Goal: Task Accomplishment & Management: Manage account settings

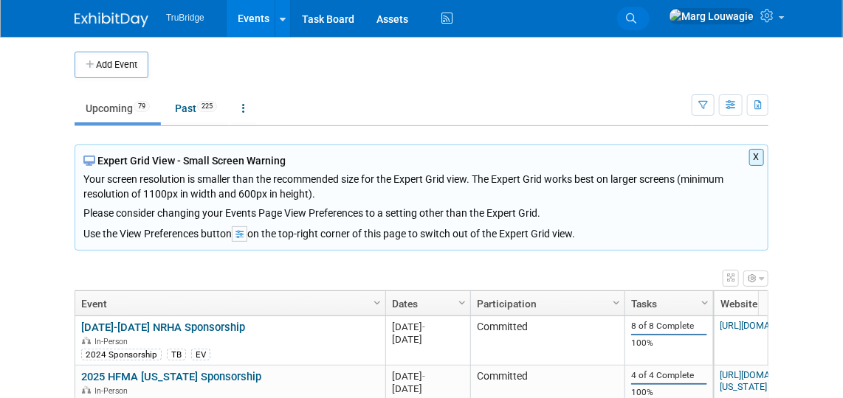
click at [636, 18] on icon at bounding box center [631, 18] width 10 height 10
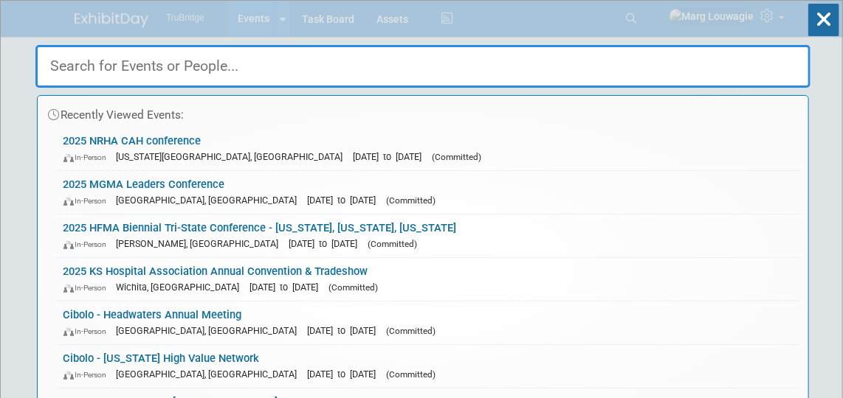
click at [677, 58] on input "text" at bounding box center [422, 66] width 775 height 43
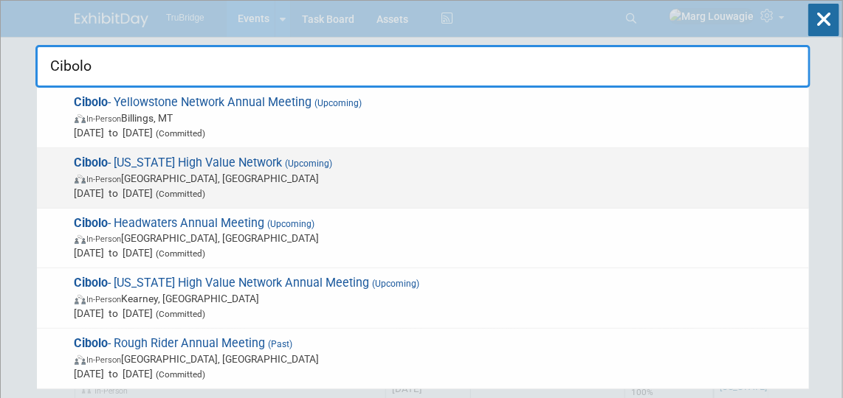
type input "Cibolo"
click at [283, 166] on span "(Upcoming)" at bounding box center [308, 164] width 50 height 10
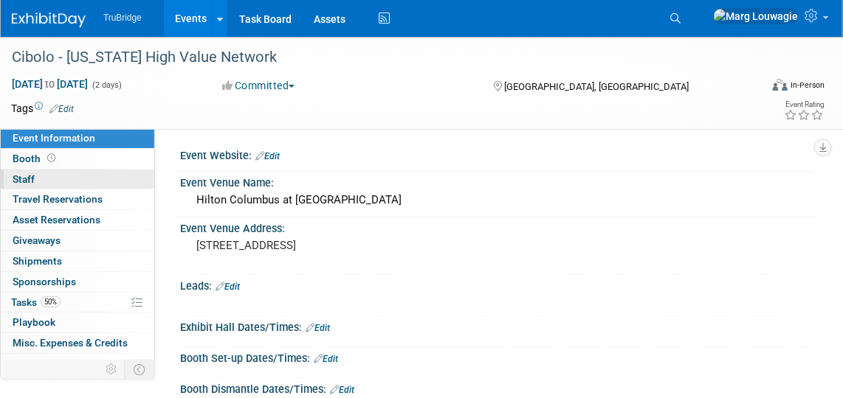
click at [56, 173] on link "0 Staff 0" at bounding box center [77, 180] width 153 height 20
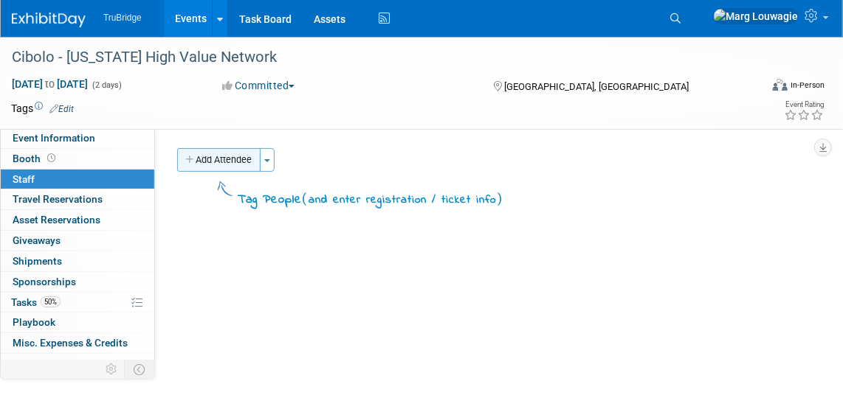
click at [231, 154] on button "Add Attendee" at bounding box center [218, 160] width 83 height 24
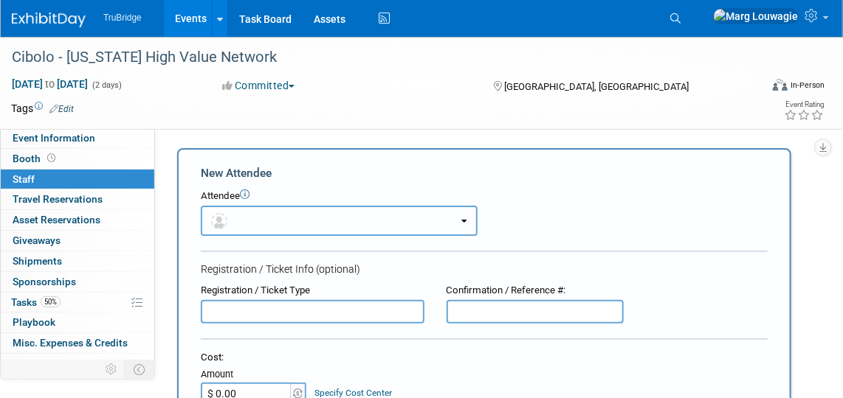
click at [261, 213] on button "button" at bounding box center [339, 221] width 277 height 30
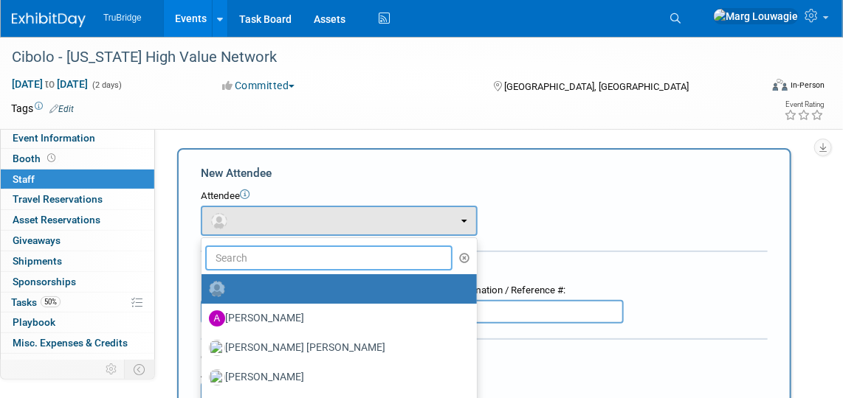
click at [281, 255] on input "text" at bounding box center [328, 258] width 247 height 25
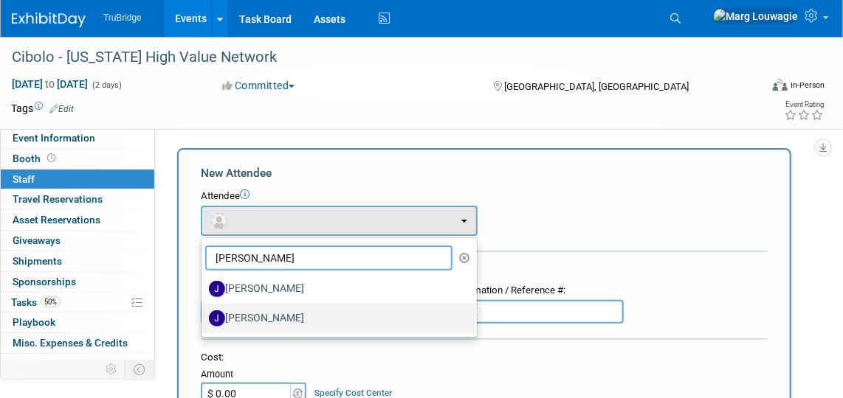
type input "Jeff"
click at [285, 317] on label "[PERSON_NAME]" at bounding box center [335, 319] width 253 height 24
click at [204, 317] on input "[PERSON_NAME]" at bounding box center [199, 317] width 10 height 10
select select "1a17d5e0-5391-4d89-9d11-eba27dab6b0b"
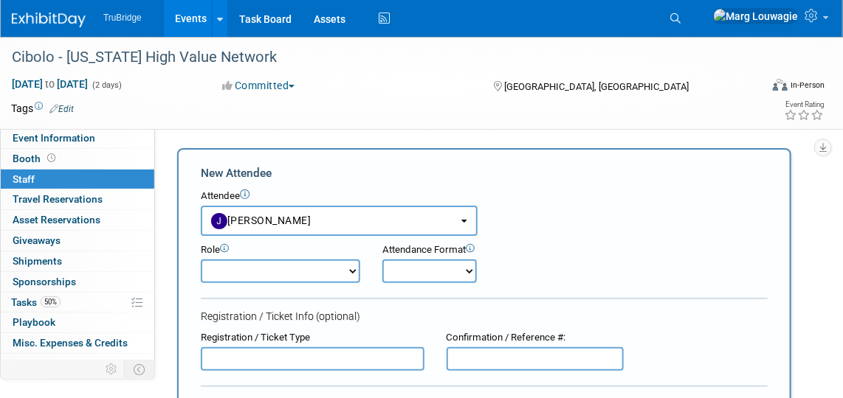
click at [343, 269] on select "Demonstrator Host Leadership Marketing Planner Presenter Sales Representative" at bounding box center [280, 272] width 159 height 24
click at [559, 245] on div "Role Demonstrator Host Leadership Marketing Planner Onsite" at bounding box center [484, 259] width 589 height 47
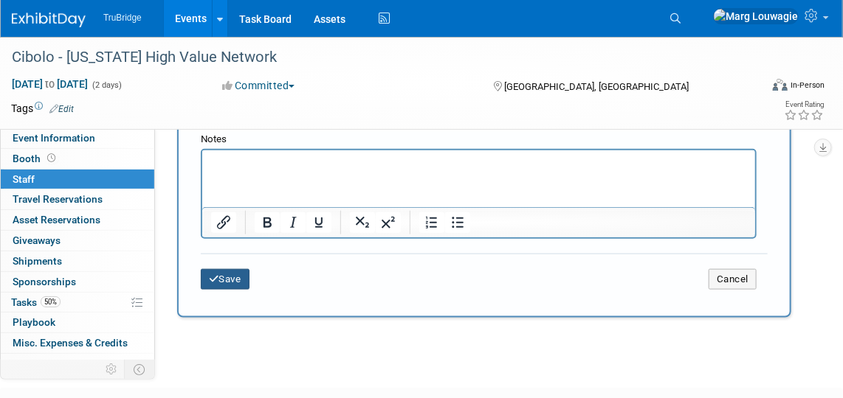
click at [229, 272] on button "Save" at bounding box center [225, 279] width 49 height 21
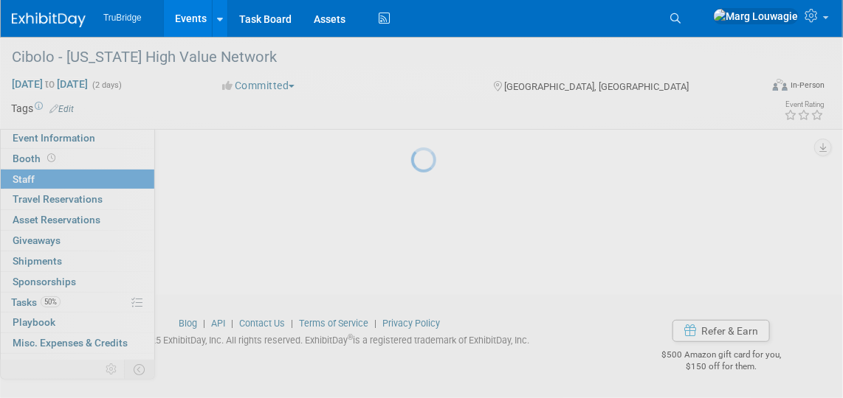
scroll to position [193, 0]
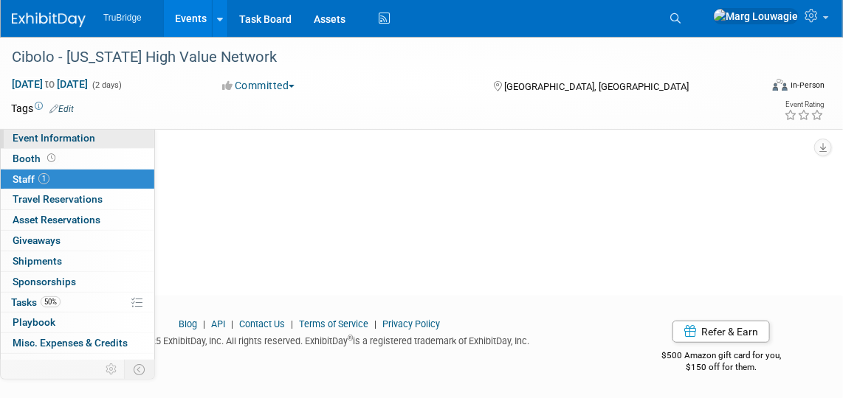
drag, startPoint x: 68, startPoint y: 141, endPoint x: 92, endPoint y: 148, distance: 24.5
click at [69, 140] on span "Event Information" at bounding box center [54, 138] width 83 height 12
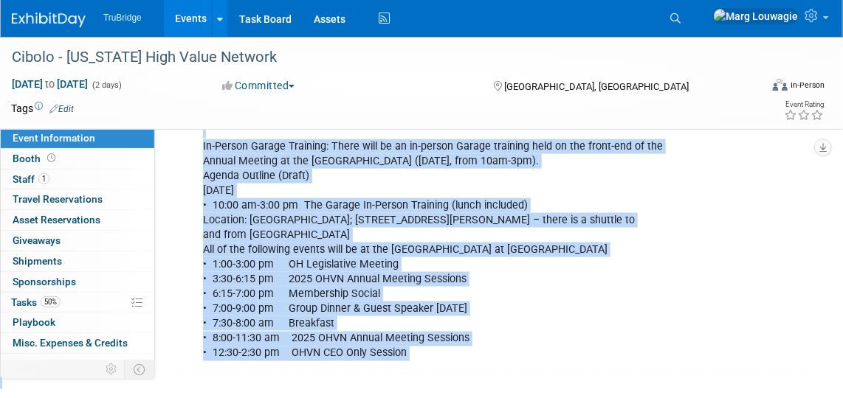
scroll to position [677, 0]
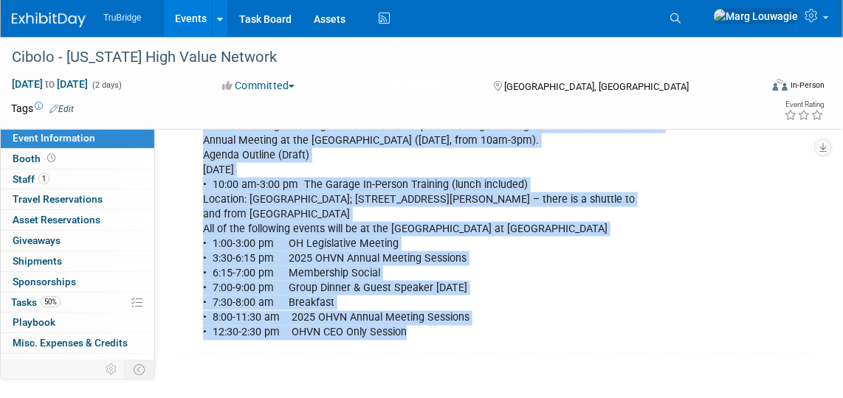
drag, startPoint x: 196, startPoint y: 161, endPoint x: 466, endPoint y: 320, distance: 313.6
click at [466, 320] on div "Click here to register In-Person Garage Training: There will be an in-person Ga…" at bounding box center [439, 214] width 493 height 266
copy div "Click here to register In-Person Garage Training: There will be an in-person Ga…"
click at [551, 227] on div "Click here to register In-Person Garage Training: There will be an in-person Ga…" at bounding box center [439, 214] width 493 height 266
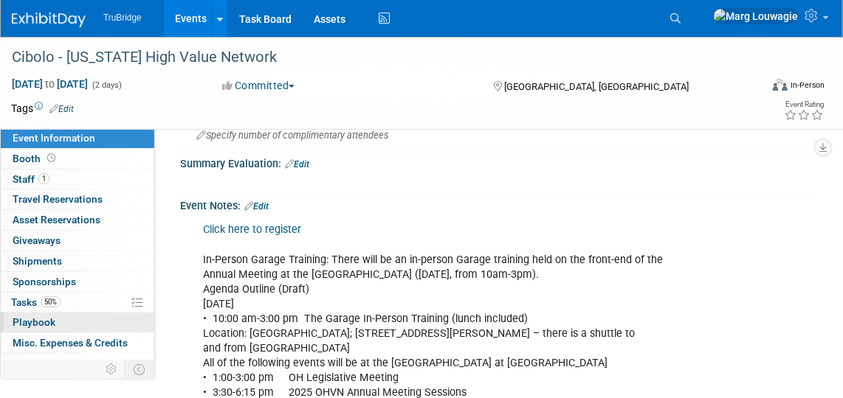
scroll to position [72, 0]
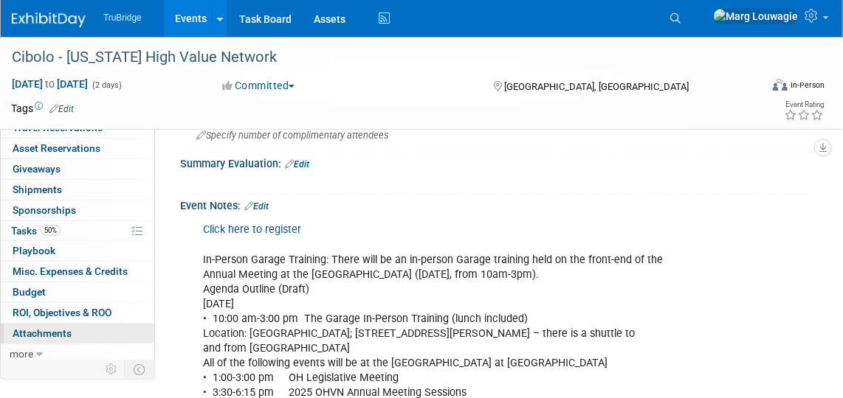
click at [45, 328] on span "Attachments 0" at bounding box center [42, 334] width 59 height 12
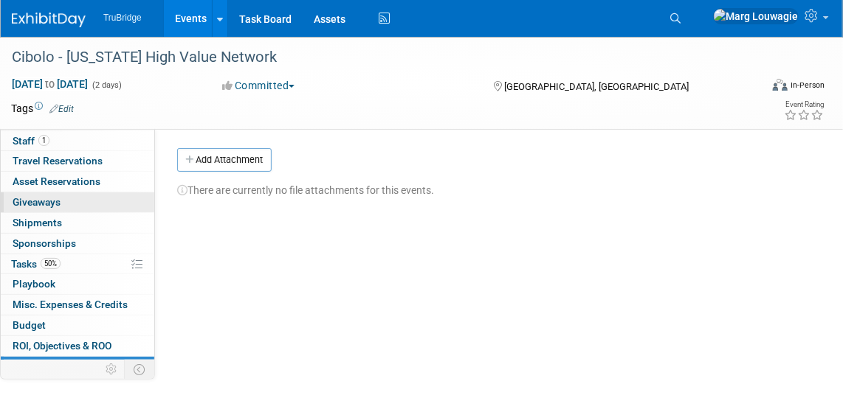
scroll to position [0, 0]
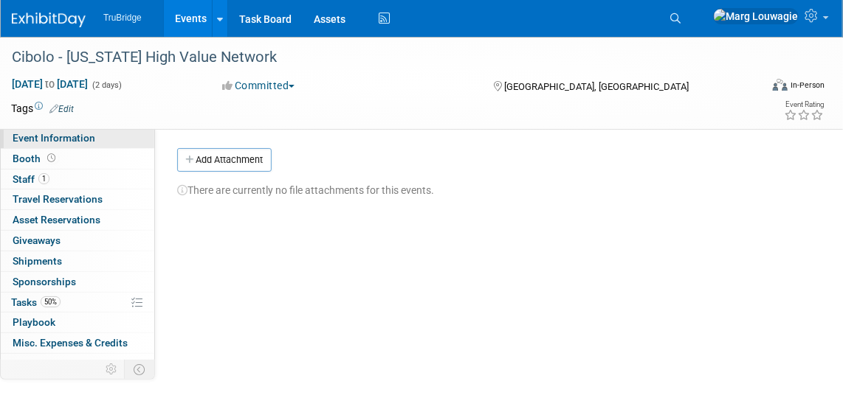
click at [69, 140] on span "Event Information" at bounding box center [54, 138] width 83 height 12
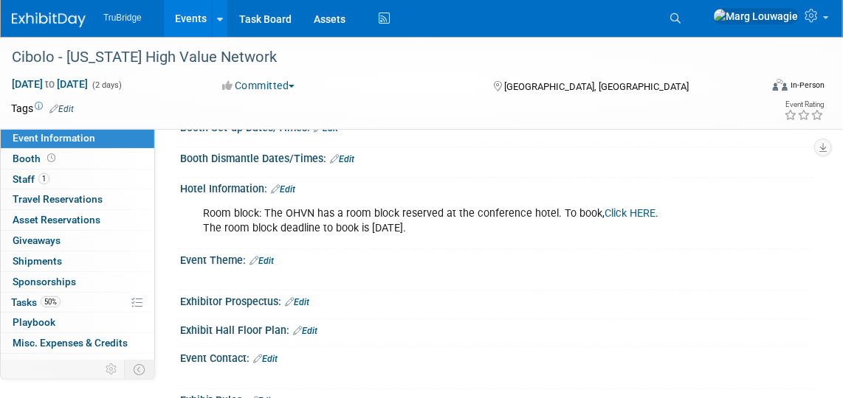
scroll to position [268, 0]
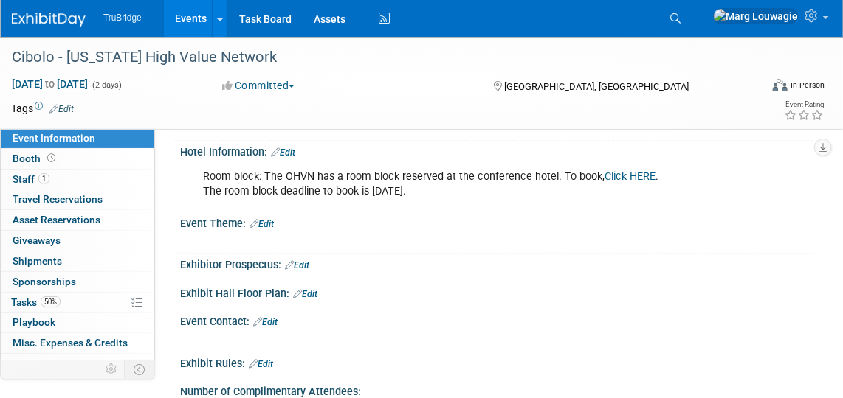
drag, startPoint x: 201, startPoint y: 169, endPoint x: 454, endPoint y: 190, distance: 253.3
click at [454, 190] on div "Room block: The OHVN has a room block reserved at the conference hotel. To book…" at bounding box center [439, 184] width 493 height 44
drag, startPoint x: 454, startPoint y: 190, endPoint x: 384, endPoint y: 171, distance: 72.7
copy div "Room block: The OHVN has a room block reserved at the conference hotel. To book…"
click at [501, 244] on div "X" at bounding box center [496, 240] width 633 height 20
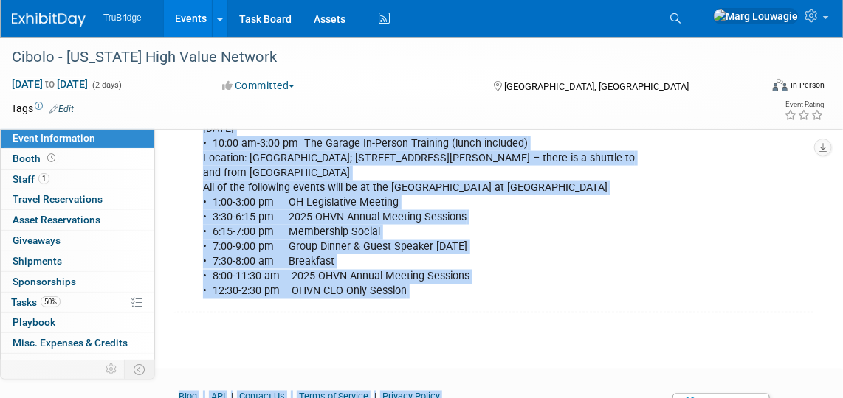
scroll to position [784, 0]
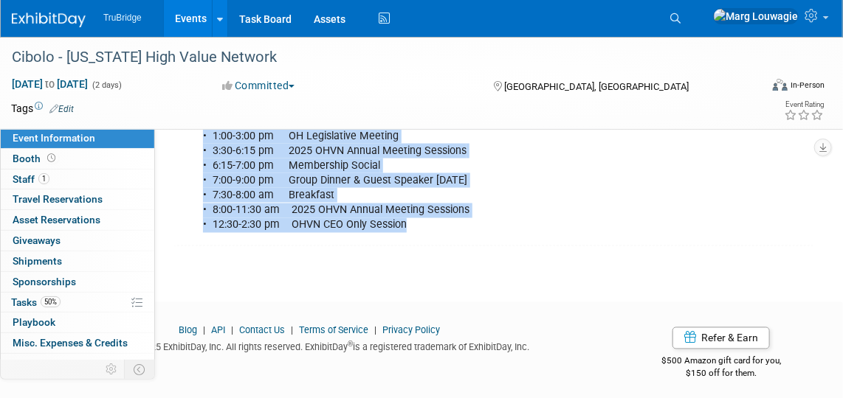
drag, startPoint x: 197, startPoint y: 159, endPoint x: 452, endPoint y: 231, distance: 265.4
click at [452, 231] on div "Click here to register In-Person Garage Training: There will be an in-person Ga…" at bounding box center [439, 106] width 493 height 266
drag, startPoint x: 452, startPoint y: 231, endPoint x: 406, endPoint y: 173, distance: 74.0
copy div "Click here to register In-Person Garage Training: There will be an in-person Ga…"
click at [680, 23] on icon at bounding box center [675, 18] width 10 height 10
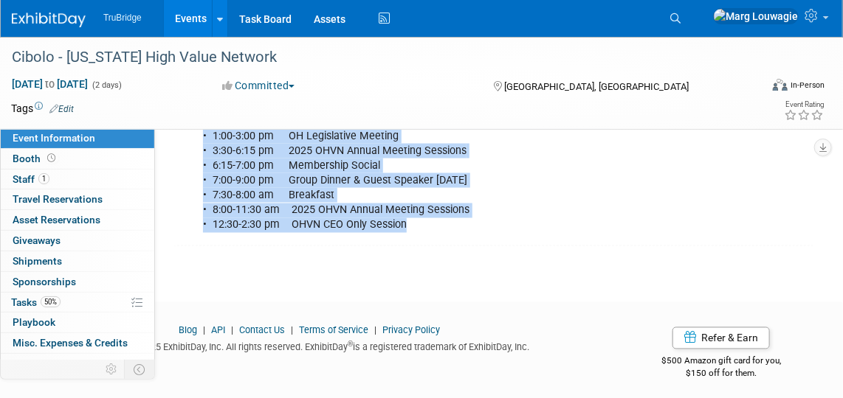
scroll to position [0, 0]
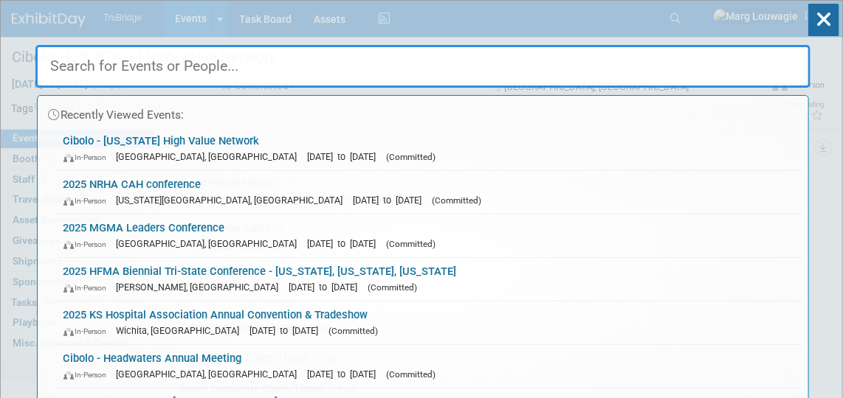
click at [662, 66] on input "text" at bounding box center [422, 66] width 775 height 43
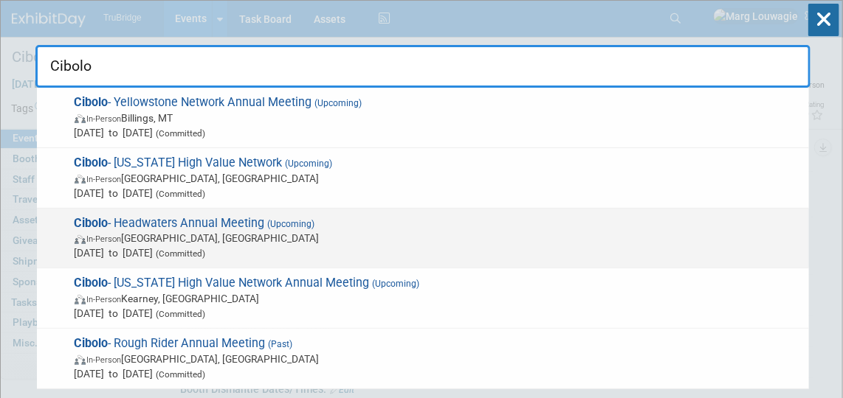
click at [320, 229] on span "Cibolo - Headwaters Annual Meeting (Upcoming) In-Person Baxter, MN Oct 20, 2025…" at bounding box center [435, 238] width 731 height 45
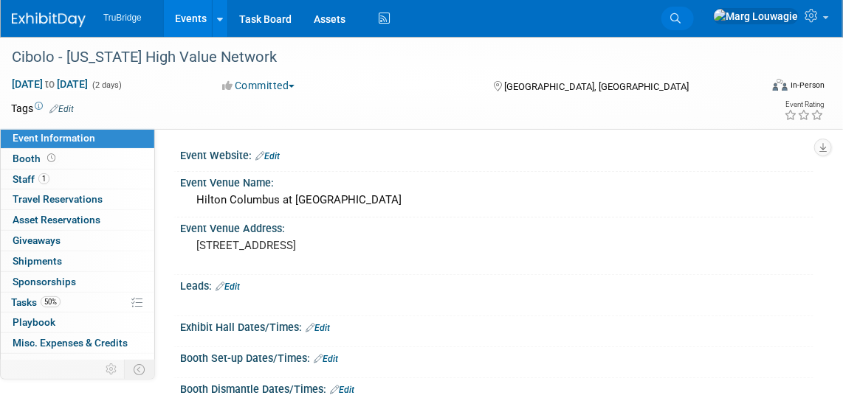
click at [680, 16] on icon at bounding box center [675, 18] width 10 height 10
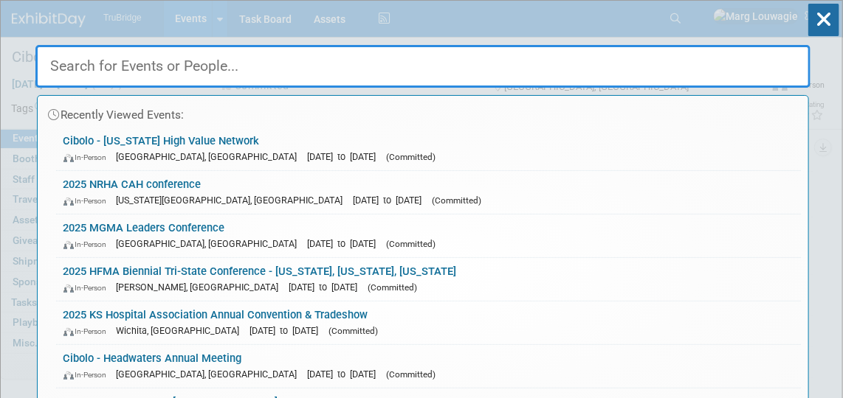
click at [681, 56] on input "text" at bounding box center [422, 66] width 775 height 43
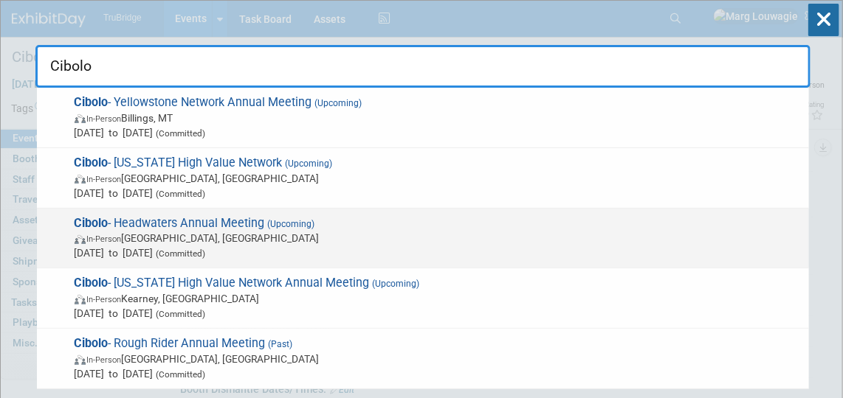
type input "Cibolo"
click at [229, 235] on span "In-Person Baxter, MN" at bounding box center [438, 238] width 727 height 15
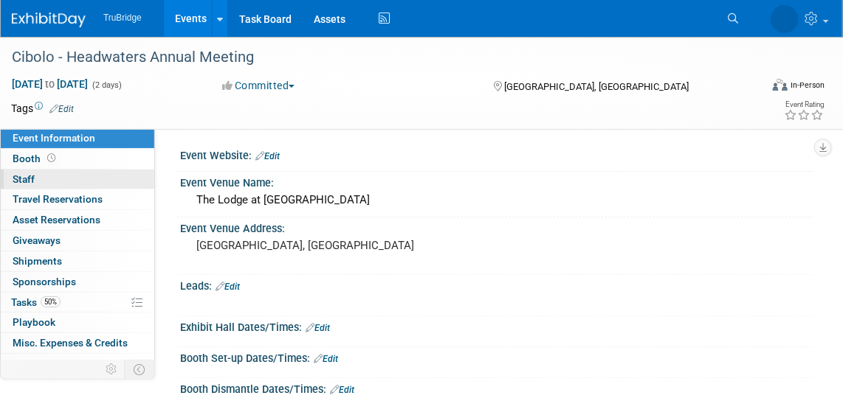
click at [39, 178] on link "0 Staff 0" at bounding box center [77, 180] width 153 height 20
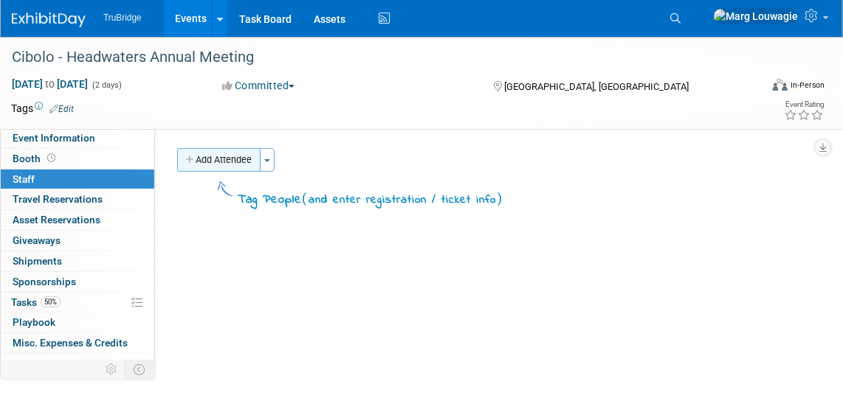
click at [229, 159] on button "Add Attendee" at bounding box center [218, 160] width 83 height 24
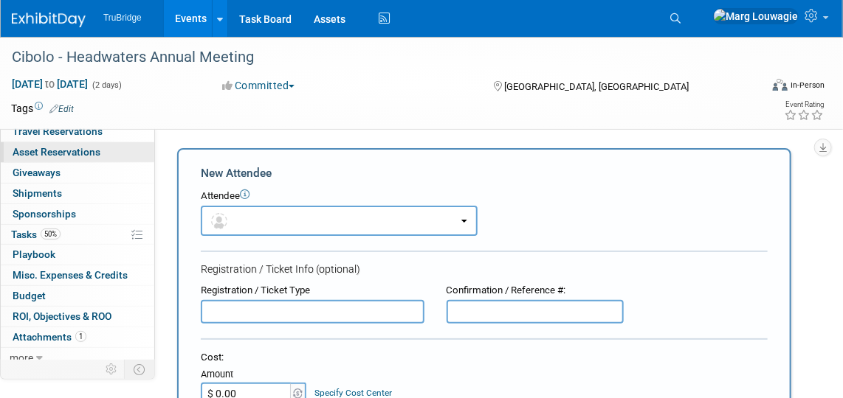
scroll to position [72, 0]
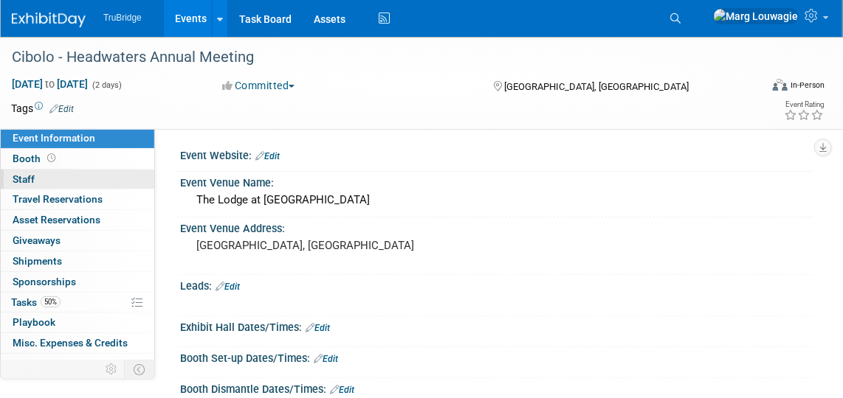
click at [77, 178] on link "0 Staff 0" at bounding box center [77, 180] width 153 height 20
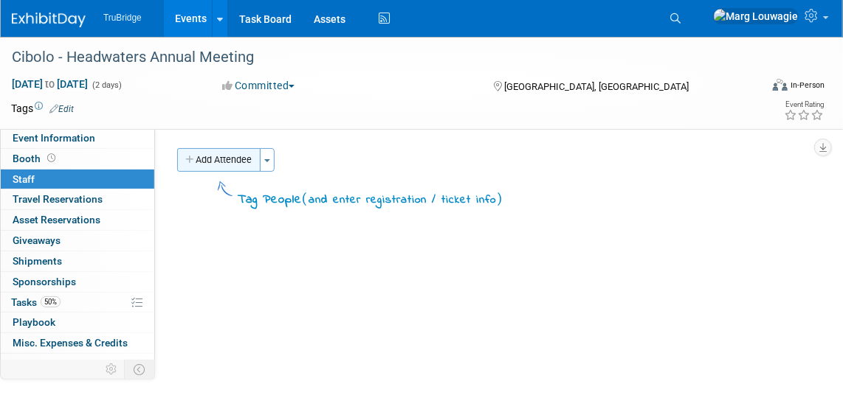
click at [245, 160] on button "Add Attendee" at bounding box center [218, 160] width 83 height 24
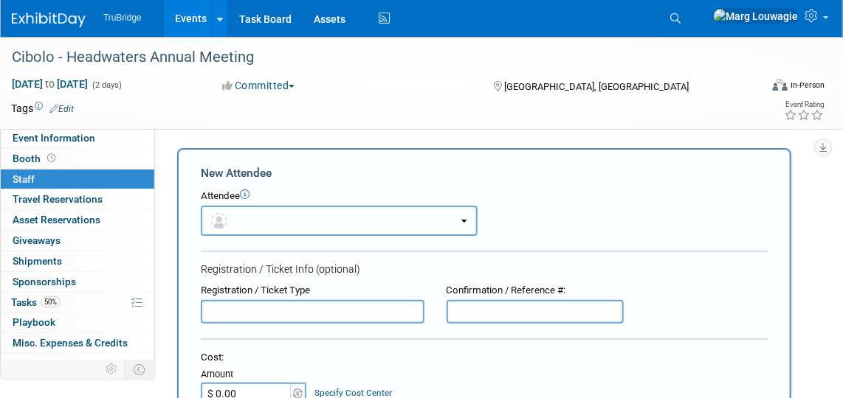
click at [266, 218] on button "button" at bounding box center [339, 221] width 277 height 30
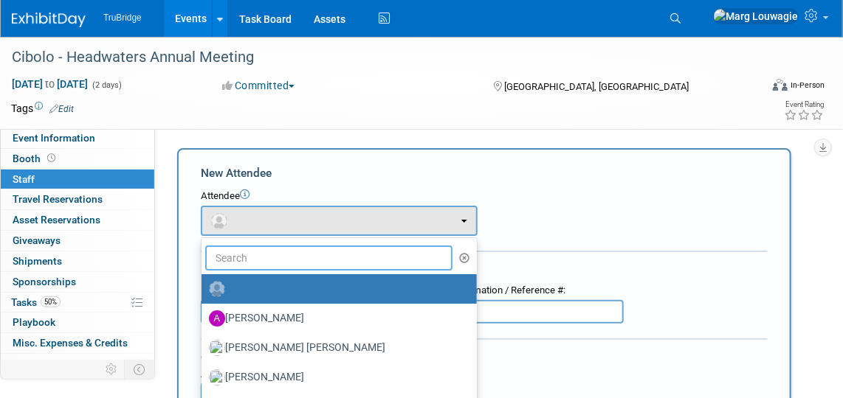
click at [273, 253] on input "text" at bounding box center [328, 258] width 247 height 25
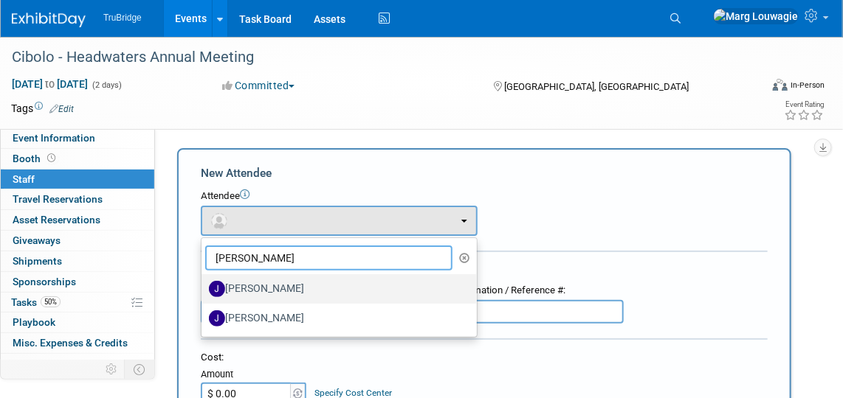
type input "Jeff"
click at [283, 289] on label "[PERSON_NAME]" at bounding box center [335, 289] width 253 height 24
click at [204, 289] on input "[PERSON_NAME]" at bounding box center [199, 288] width 10 height 10
select select "47f7d21d-b76c-44bd-9713-bf80011943eb"
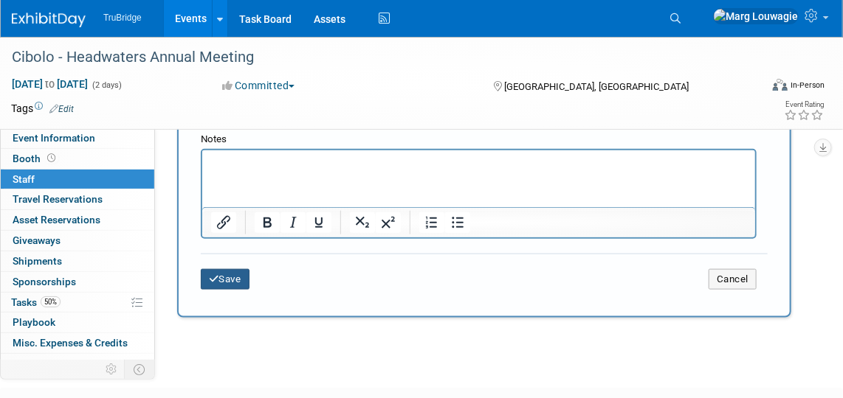
click at [222, 277] on button "Save" at bounding box center [225, 279] width 49 height 21
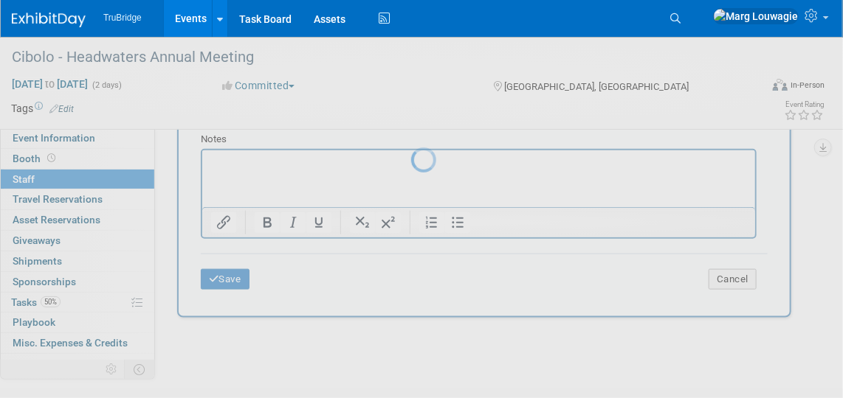
scroll to position [193, 0]
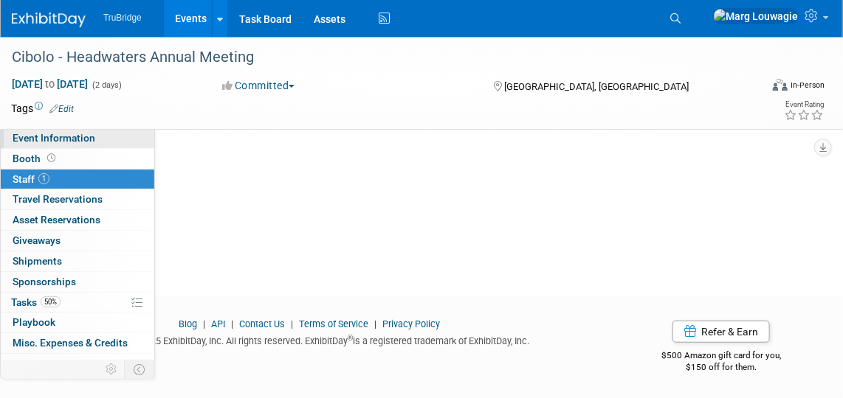
click at [89, 145] on link "Event Information" at bounding box center [77, 138] width 153 height 20
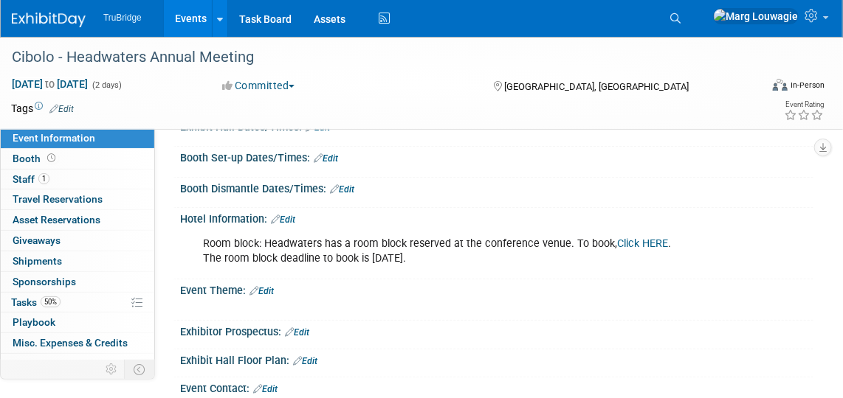
scroll to position [201, 0]
drag, startPoint x: 204, startPoint y: 235, endPoint x: 476, endPoint y: 262, distance: 272.9
click at [476, 262] on div "Room block: Headwaters has a room block reserved at the conference venue. To bo…" at bounding box center [439, 252] width 493 height 44
drag, startPoint x: 476, startPoint y: 262, endPoint x: 434, endPoint y: 251, distance: 43.5
copy div "Room block: Headwaters has a room block reserved at the conference venue. To bo…"
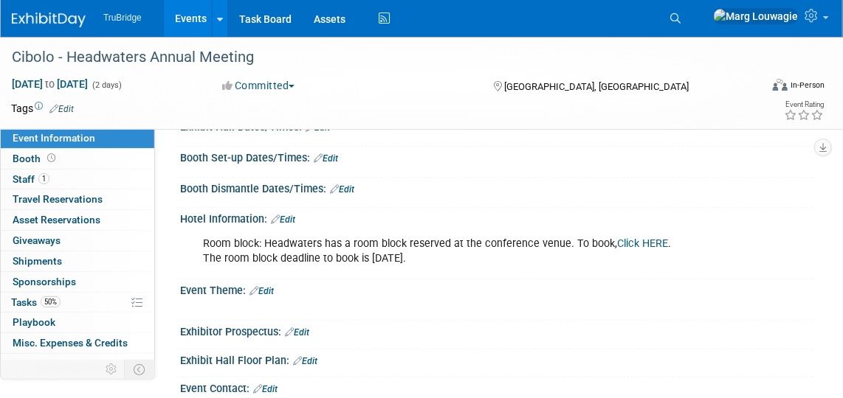
click at [365, 321] on div "Exhibitor Prospectus: Edit" at bounding box center [496, 330] width 633 height 19
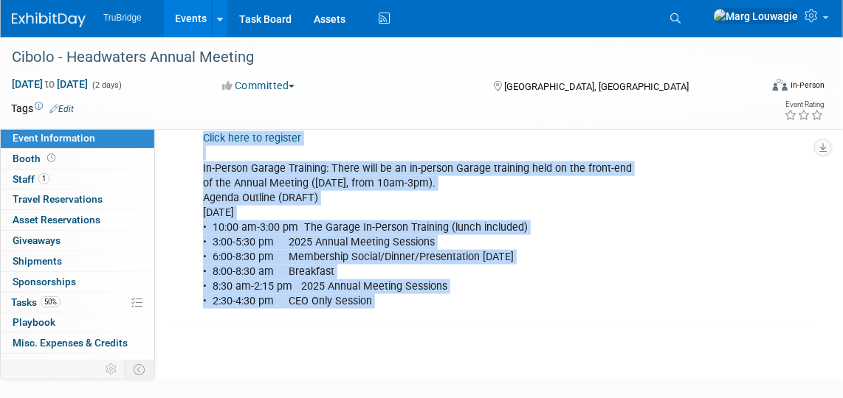
scroll to position [648, 0]
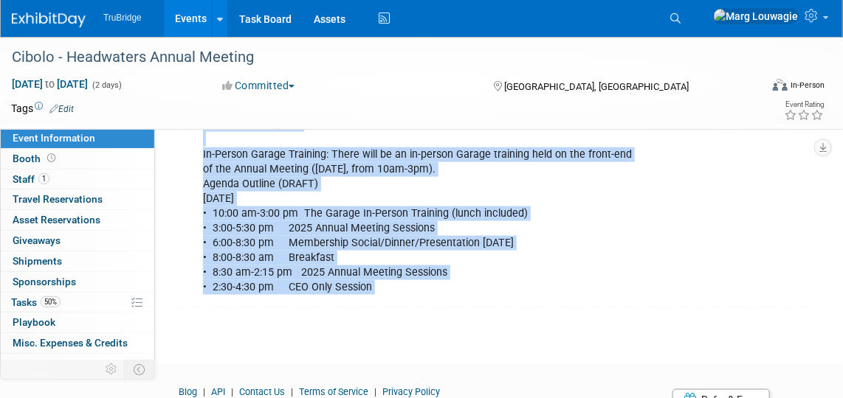
drag, startPoint x: 199, startPoint y: 227, endPoint x: 463, endPoint y: 303, distance: 274.2
copy div "Edit Click here to register In-Person Garage Training: There will be an in-pers…"
click at [672, 243] on div "Click here to register In-Person Garage Training: There will be an in-person Ga…" at bounding box center [439, 206] width 493 height 193
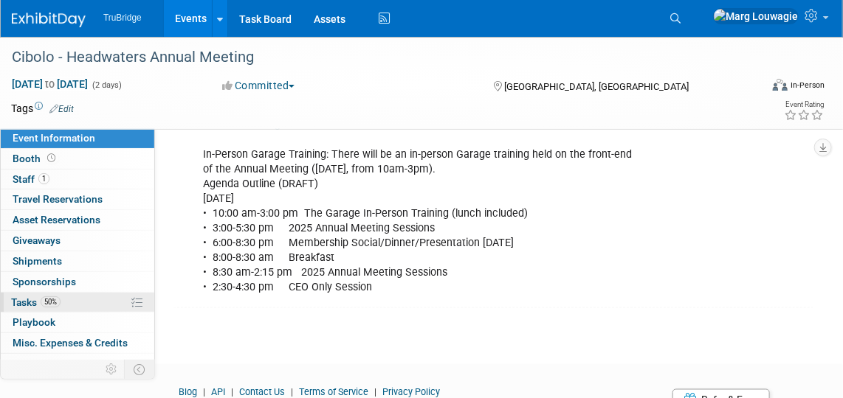
click at [14, 298] on span "Tasks 50%" at bounding box center [35, 303] width 49 height 12
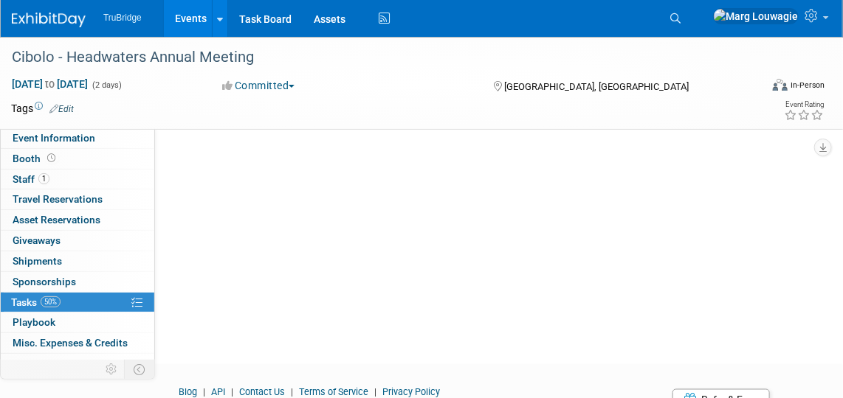
scroll to position [0, 0]
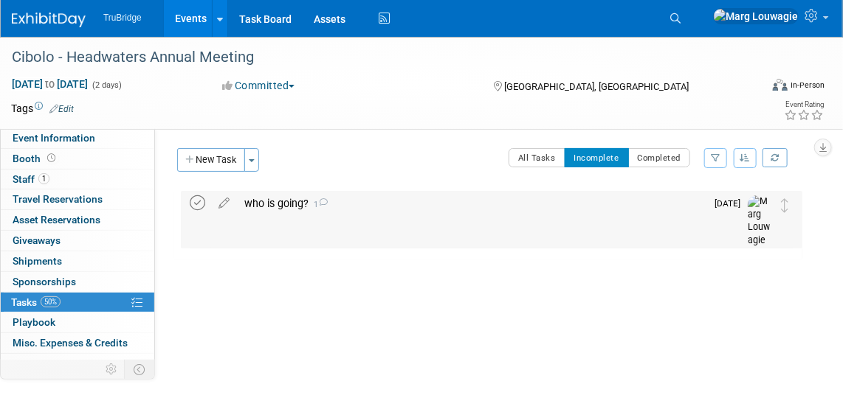
click at [202, 198] on icon at bounding box center [197, 203] width 15 height 15
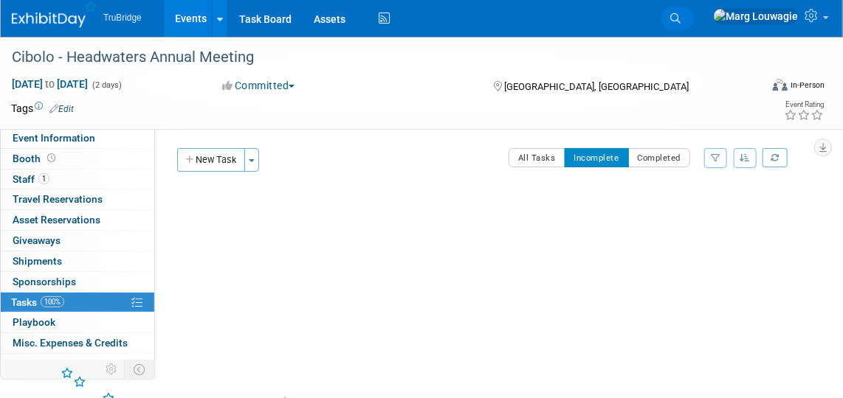
click at [680, 20] on icon at bounding box center [675, 18] width 10 height 10
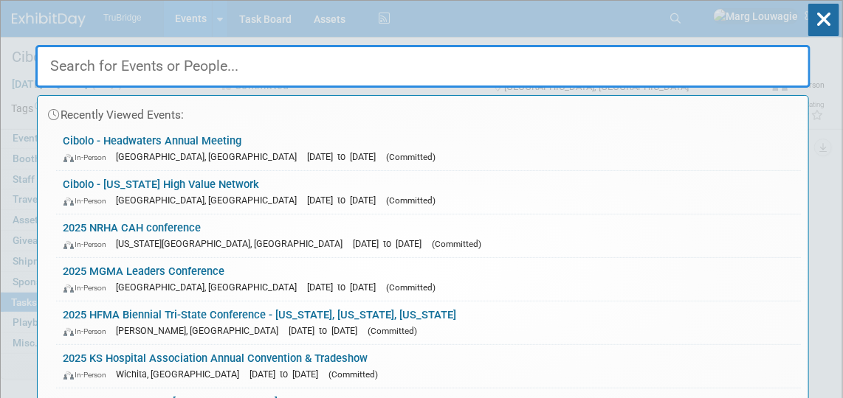
click at [697, 61] on input "text" at bounding box center [422, 66] width 775 height 43
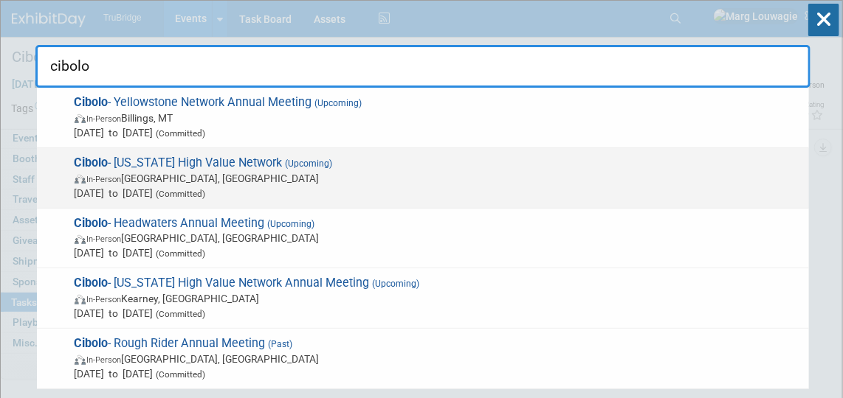
type input "cibolo"
click at [159, 179] on span "In-Person Columbus, OH" at bounding box center [438, 178] width 727 height 15
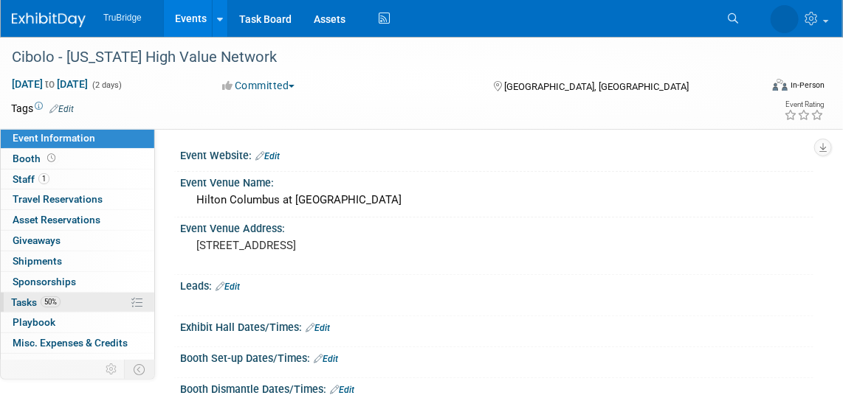
click at [25, 293] on link "50% Tasks 50%" at bounding box center [77, 303] width 153 height 20
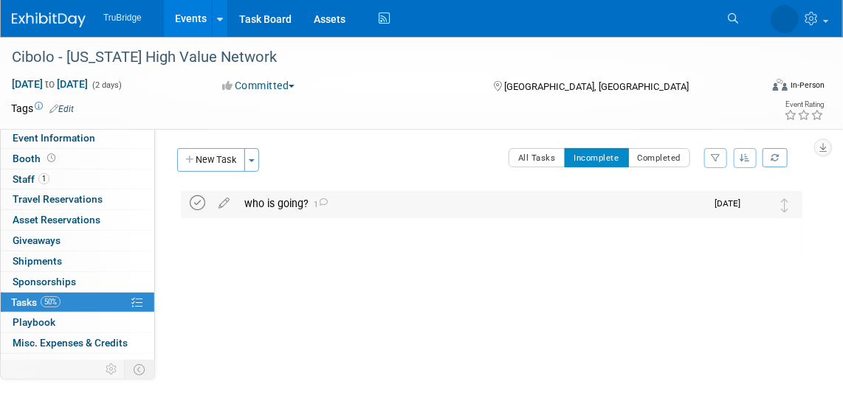
click at [195, 201] on icon at bounding box center [197, 203] width 15 height 15
drag, startPoint x: 734, startPoint y: 18, endPoint x: 728, endPoint y: 24, distance: 8.9
click at [734, 18] on icon at bounding box center [733, 18] width 10 height 10
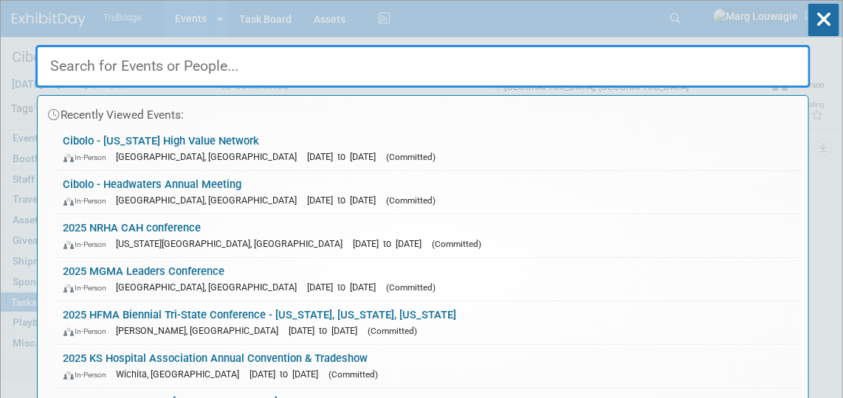
click at [712, 58] on input "text" at bounding box center [422, 66] width 775 height 43
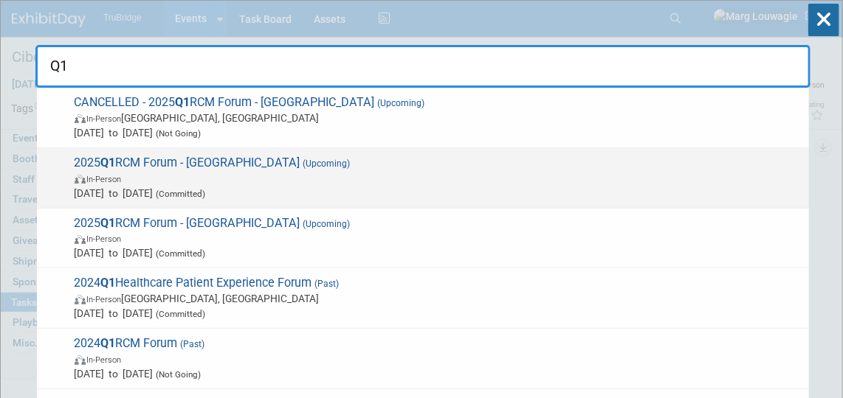
type input "Q1"
click at [300, 171] on span "In-Person" at bounding box center [438, 178] width 727 height 15
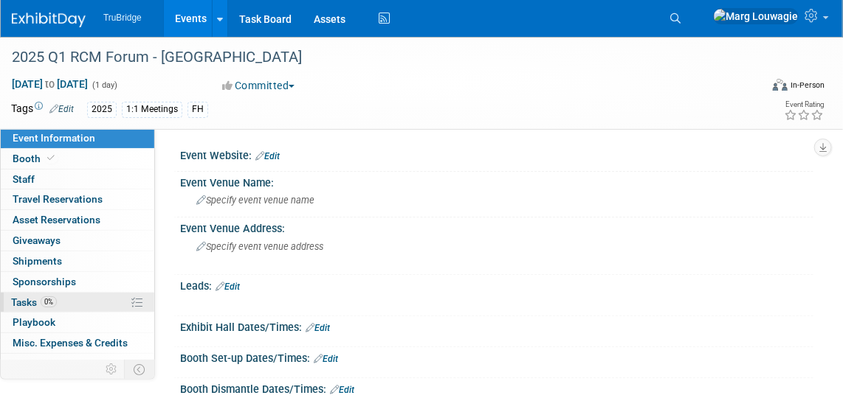
click at [21, 297] on span "Tasks 0%" at bounding box center [34, 303] width 46 height 12
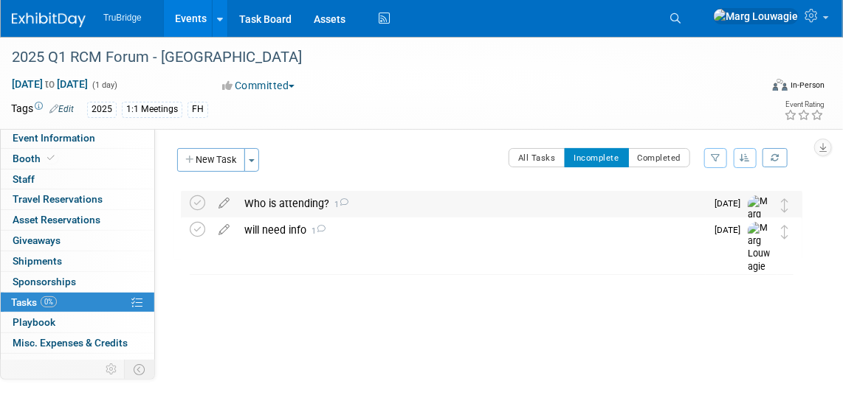
click at [281, 201] on div "Who is attending? 1" at bounding box center [471, 203] width 469 height 25
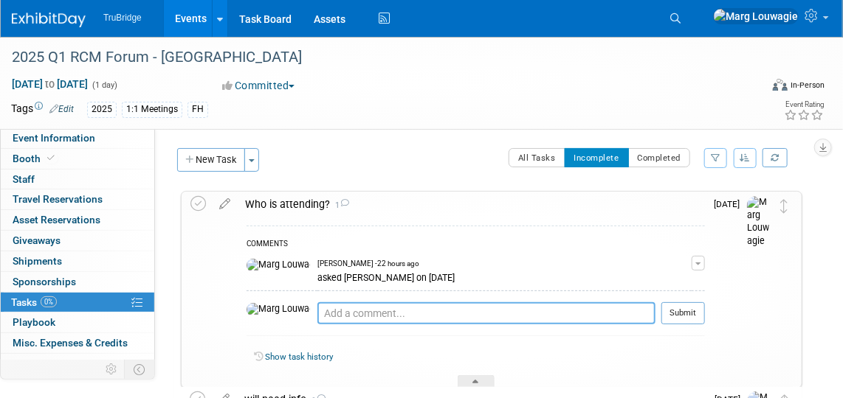
click at [325, 313] on textarea at bounding box center [486, 314] width 338 height 22
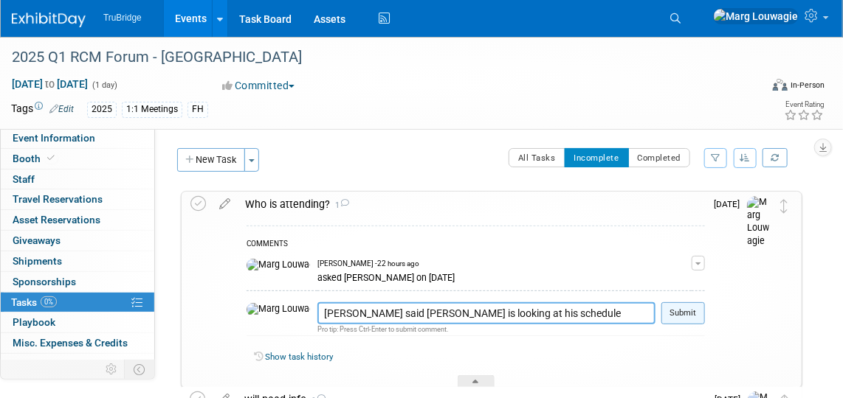
type textarea "[PERSON_NAME] said [PERSON_NAME] is looking at his schedule"
click at [686, 311] on button "Submit" at bounding box center [683, 314] width 44 height 22
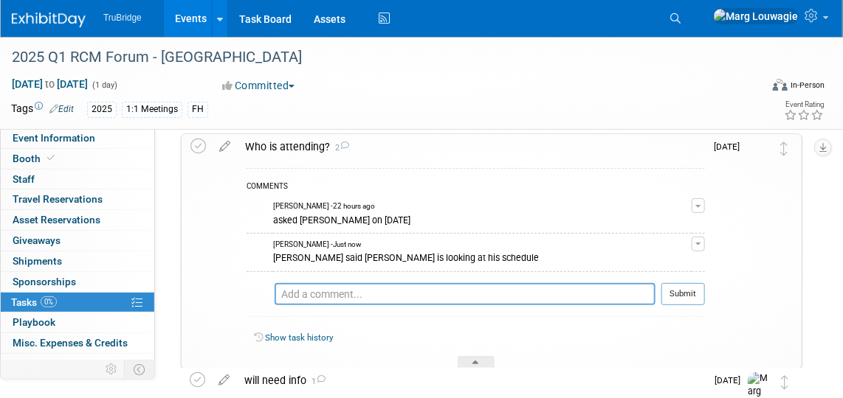
scroll to position [134, 0]
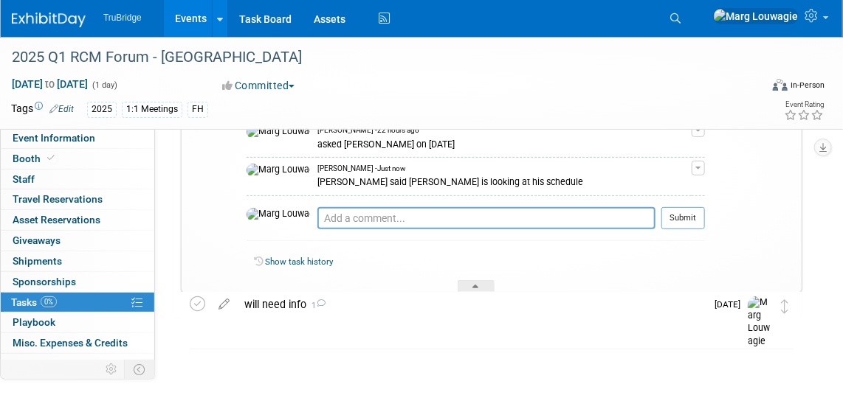
click at [562, 354] on div "2025 Q1 RCM Forum - [GEOGRAPHIC_DATA] [DATE] to [DATE] (Going) Who is attending…" at bounding box center [487, 217] width 629 height 321
click at [488, 283] on div at bounding box center [476, 286] width 37 height 13
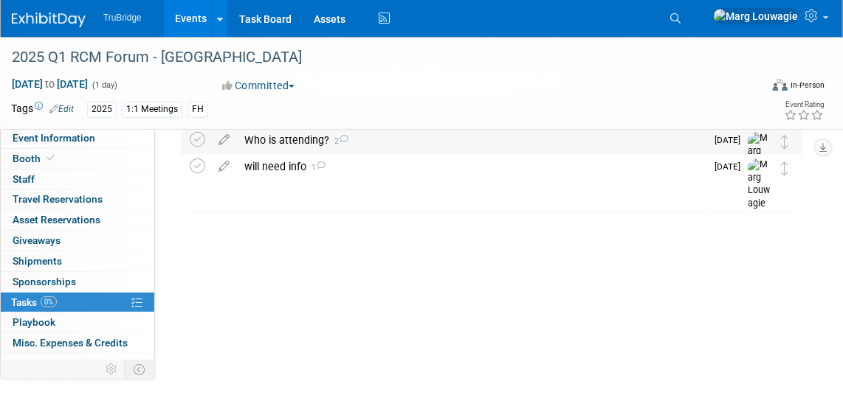
click at [297, 141] on div "Who is attending? 2" at bounding box center [471, 140] width 469 height 25
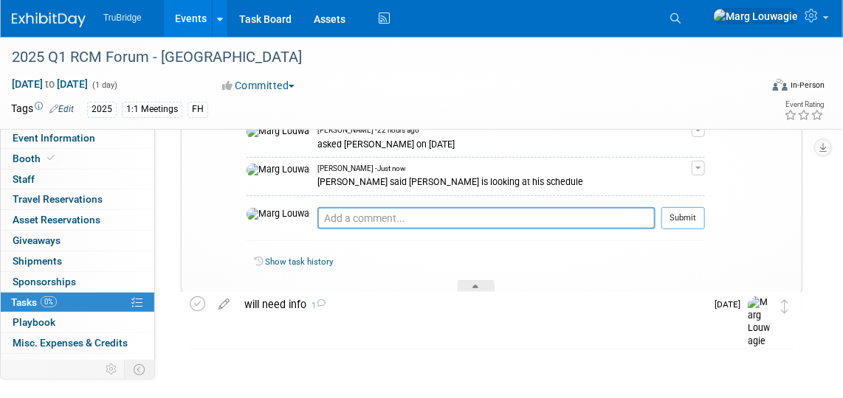
click at [469, 281] on div at bounding box center [476, 286] width 37 height 13
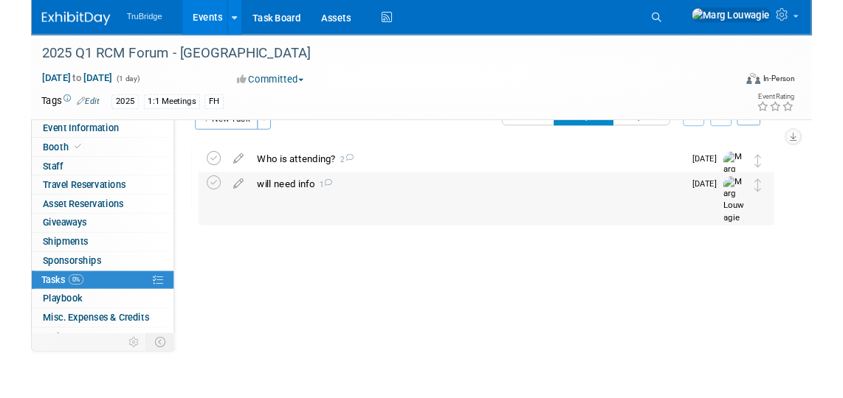
scroll to position [63, 0]
